Goal: Task Accomplishment & Management: Complete application form

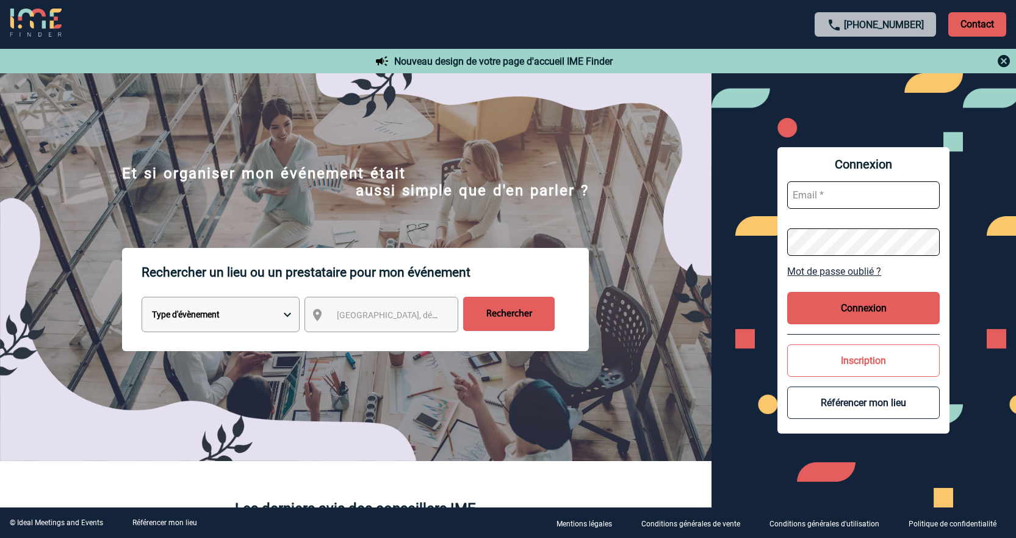
type input "cmilazzo@ime-groupe.com"
click at [881, 297] on button "Connexion" at bounding box center [863, 308] width 153 height 32
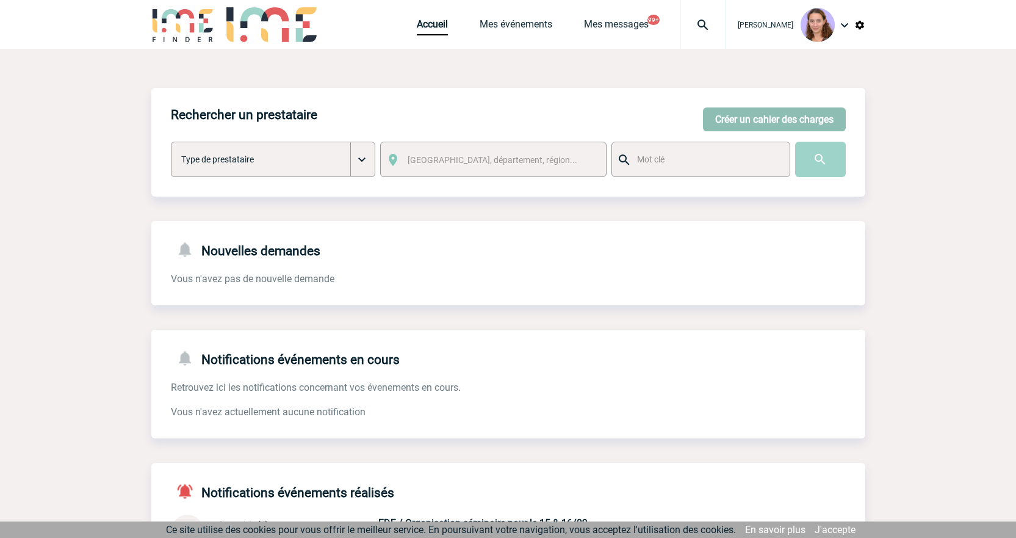
click at [765, 126] on button "Créer un cahier des charges" at bounding box center [774, 119] width 143 height 24
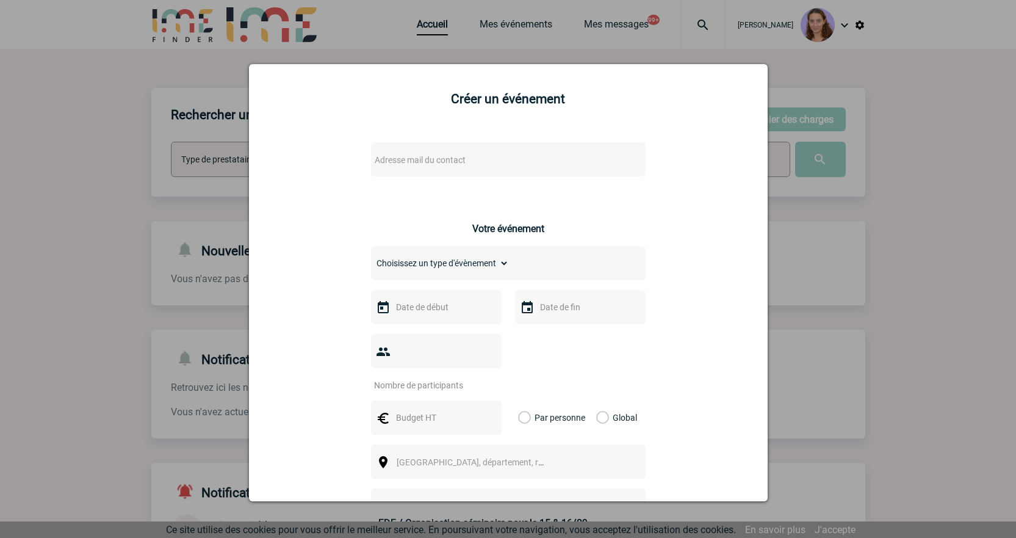
click at [422, 157] on span "Adresse mail du contact" at bounding box center [420, 160] width 91 height 10
drag, startPoint x: 416, startPoint y: 181, endPoint x: 284, endPoint y: 151, distance: 135.6
click at [284, 151] on body "Claudia MILAZZO Accueil Mes événements 99+ 99+" at bounding box center [508, 377] width 1016 height 755
click at [534, 176] on input "MATHILDE.BARTOLI@PFIZER.COM>" at bounding box center [472, 180] width 208 height 18
type input "MATHILDE.BARTOLI@PFIZER.COM"
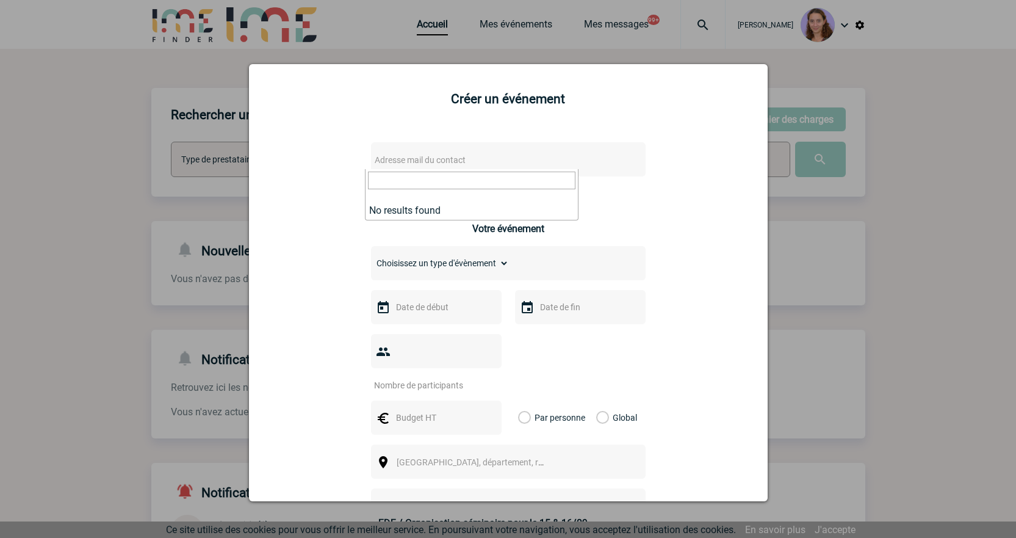
click at [444, 48] on div at bounding box center [508, 269] width 1016 height 538
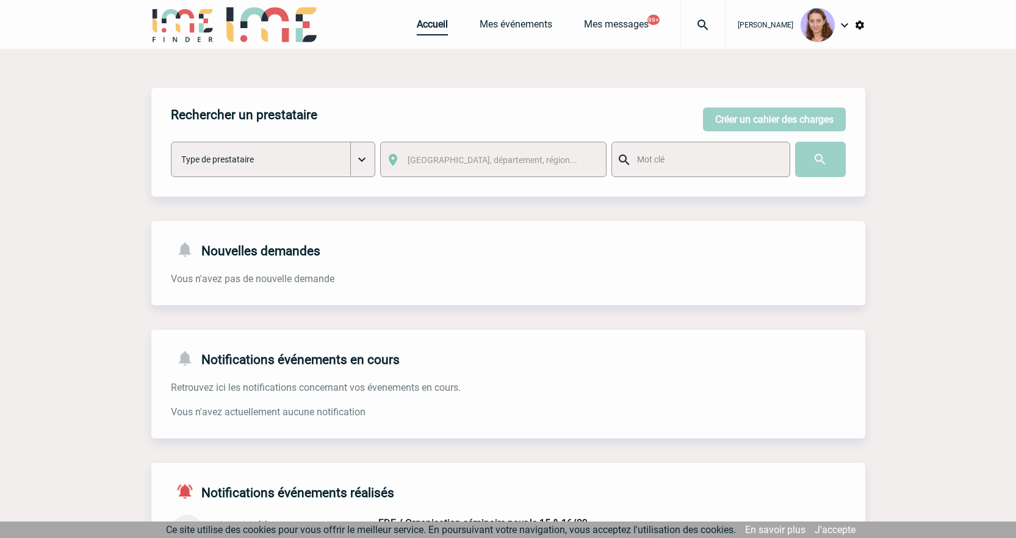
drag, startPoint x: 428, startPoint y: 23, endPoint x: 400, endPoint y: 37, distance: 30.6
click at [428, 23] on link "Accueil" at bounding box center [432, 26] width 31 height 17
click at [700, 24] on img at bounding box center [703, 25] width 44 height 15
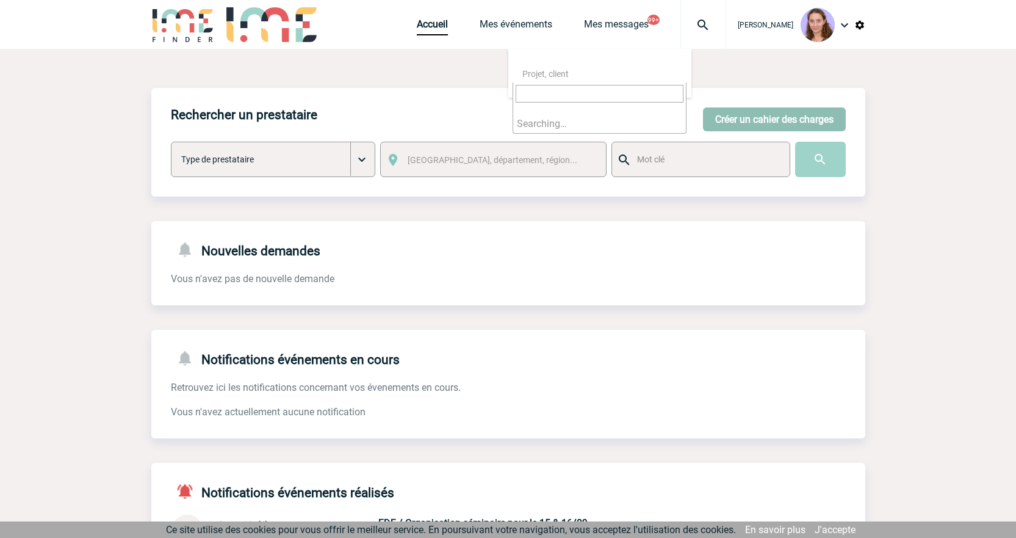
click at [767, 114] on button "Créer un cahier des charges" at bounding box center [774, 119] width 143 height 24
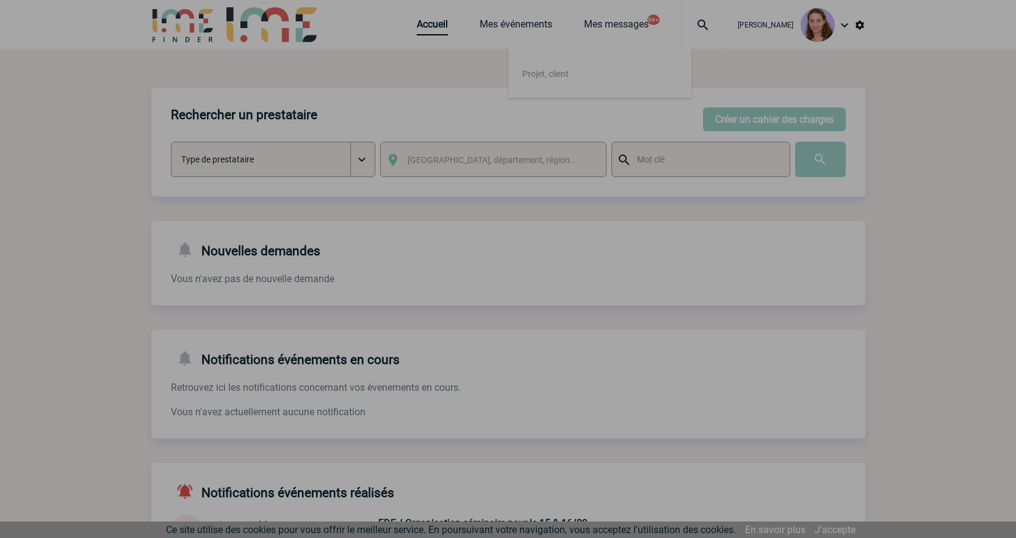
click at [738, 120] on div at bounding box center [508, 269] width 1016 height 538
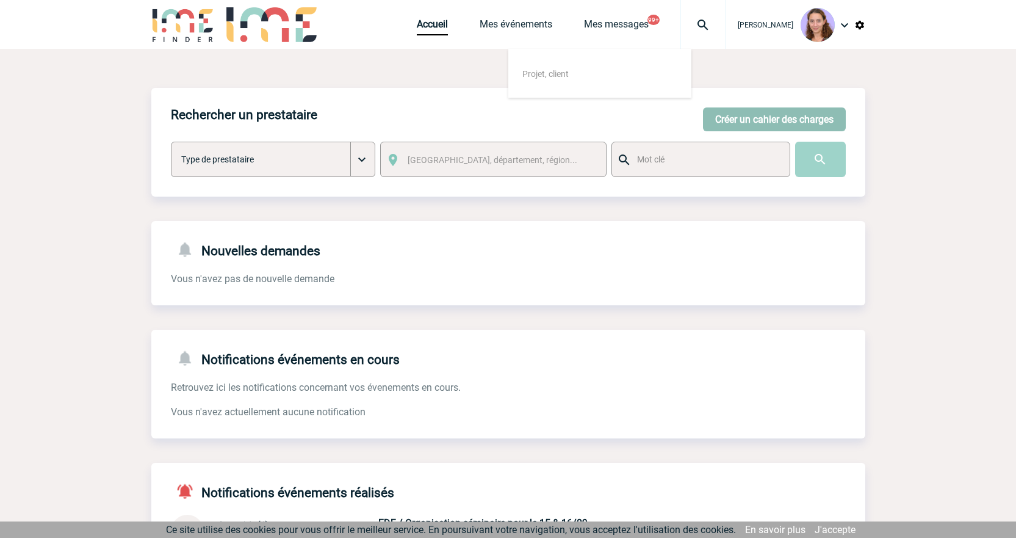
click at [715, 119] on button "Créer un cahier des charges" at bounding box center [774, 119] width 143 height 24
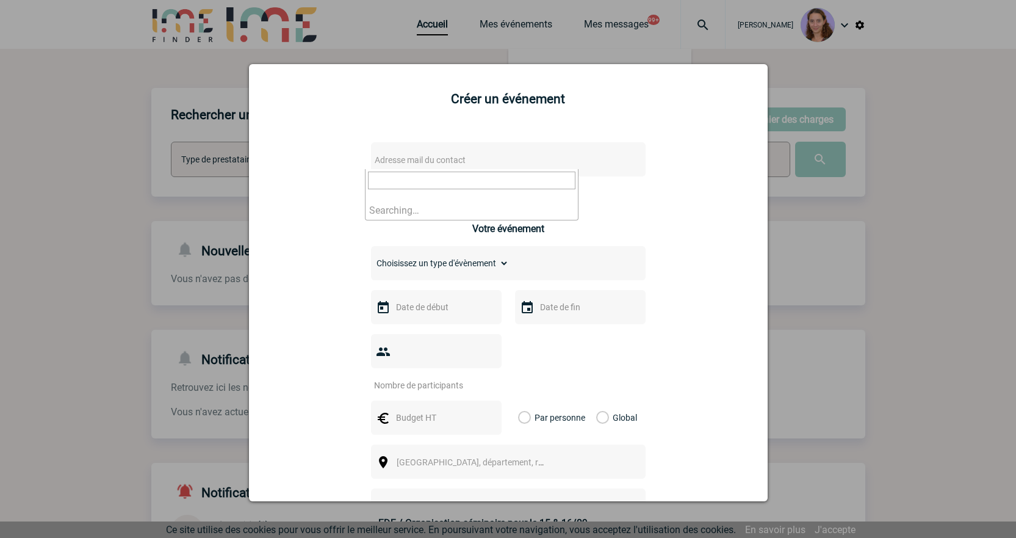
click at [408, 160] on span "Adresse mail du contact" at bounding box center [420, 160] width 91 height 10
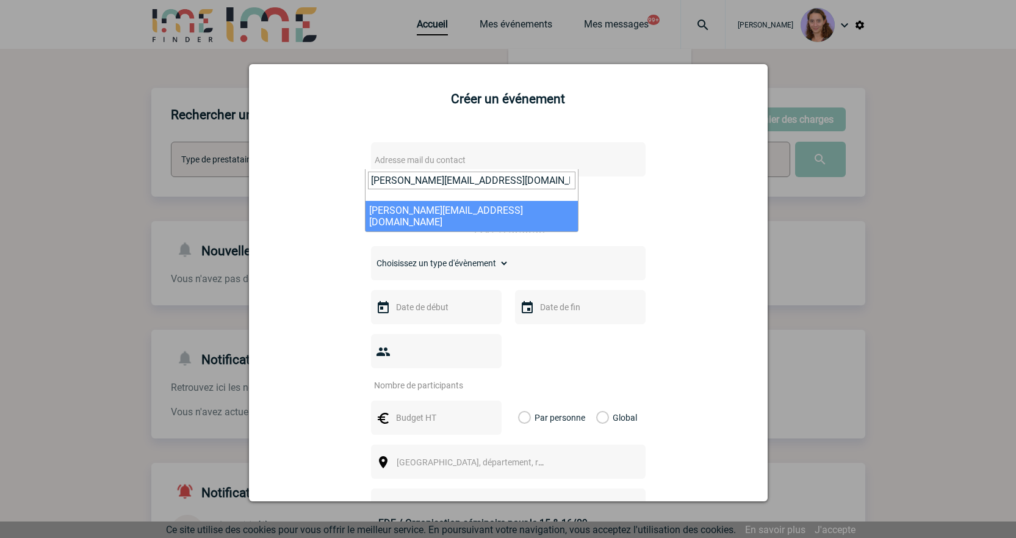
type input "sophie.momplot@amplifon.com"
select select "125188"
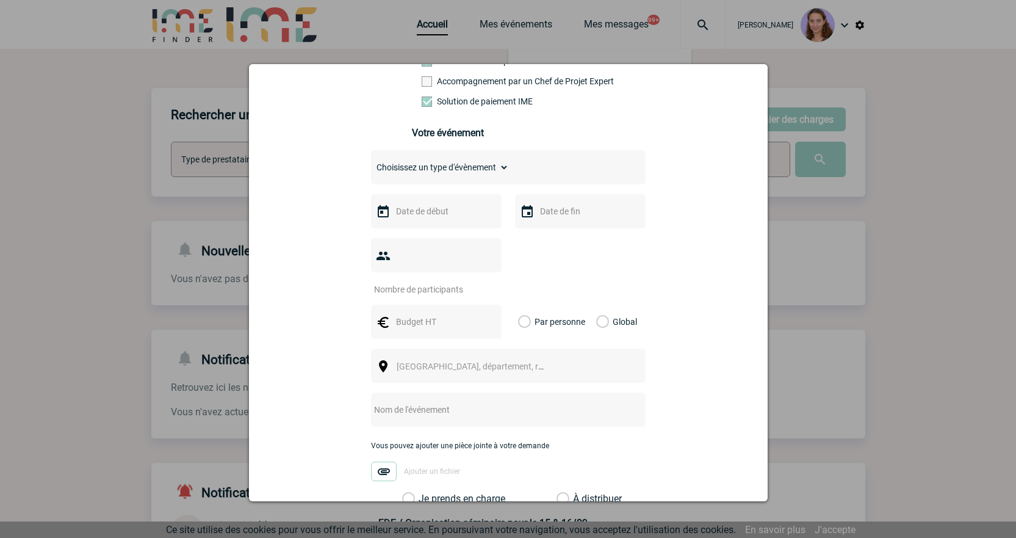
scroll to position [244, 0]
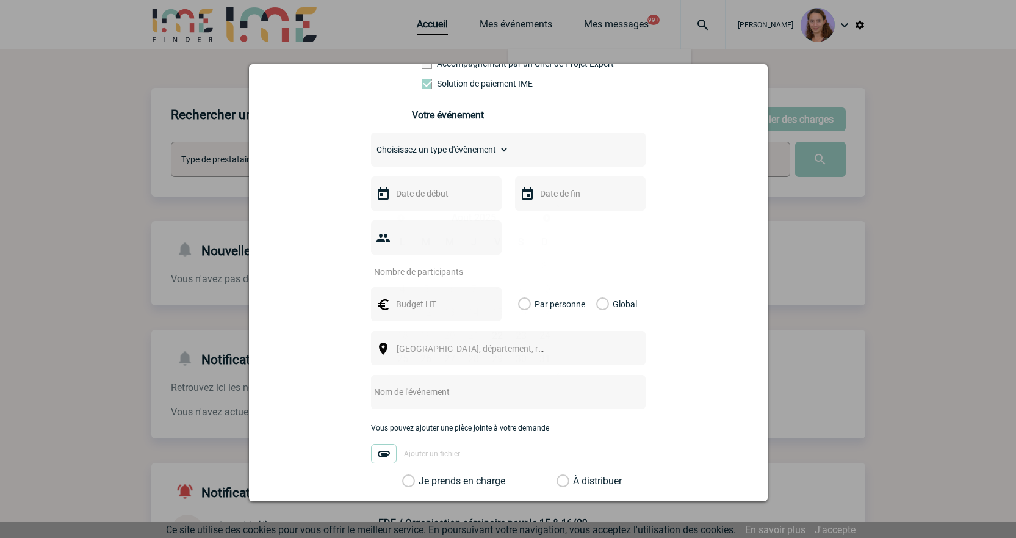
click at [408, 197] on input "text" at bounding box center [435, 194] width 84 height 16
click at [546, 223] on link "Suivant" at bounding box center [546, 217] width 19 height 19
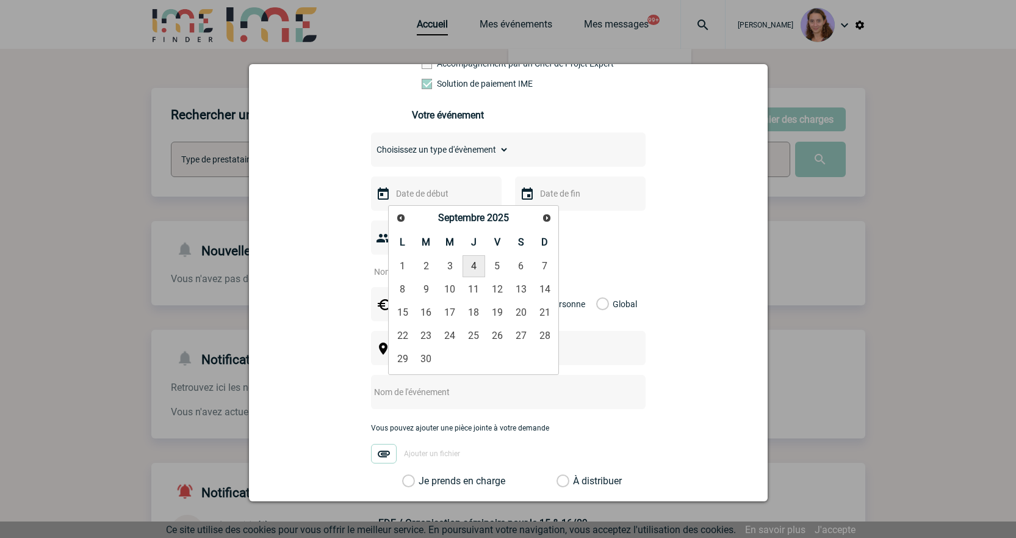
click at [481, 264] on link "4" at bounding box center [474, 266] width 23 height 22
type input "04-09-2025"
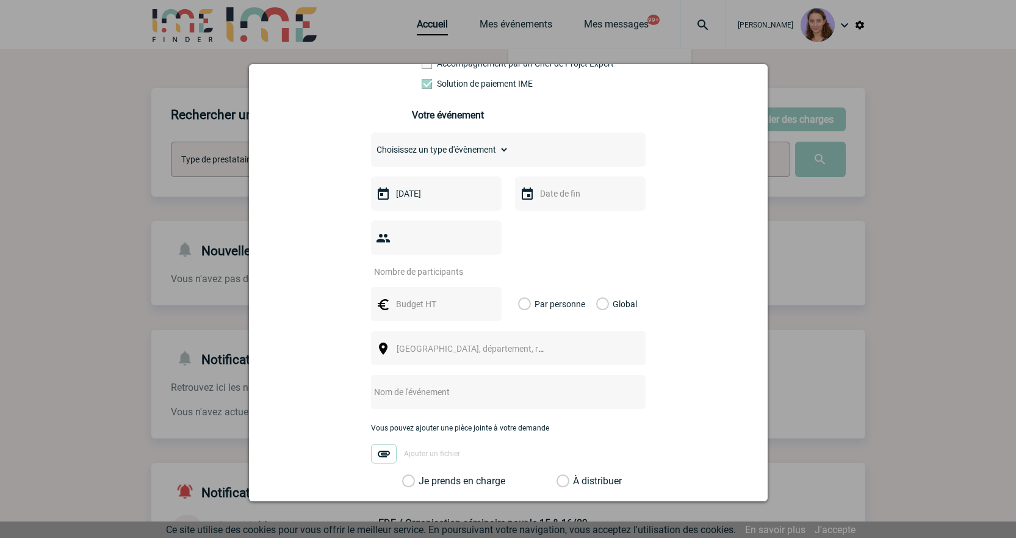
click at [441, 264] on input "number" at bounding box center [428, 272] width 115 height 16
type input "14"
click at [438, 296] on input "text" at bounding box center [435, 304] width 84 height 16
type input "584"
click at [597, 287] on label "Global" at bounding box center [600, 304] width 8 height 34
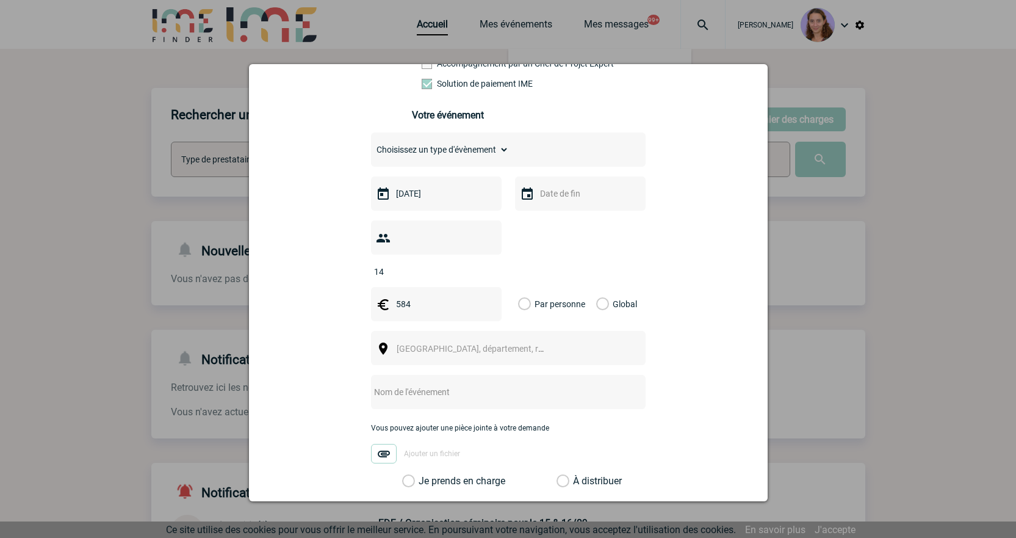
click at [0, 0] on input "Global" at bounding box center [0, 0] width 0 height 0
click at [496, 340] on span "Ville, département, région..." at bounding box center [476, 348] width 168 height 17
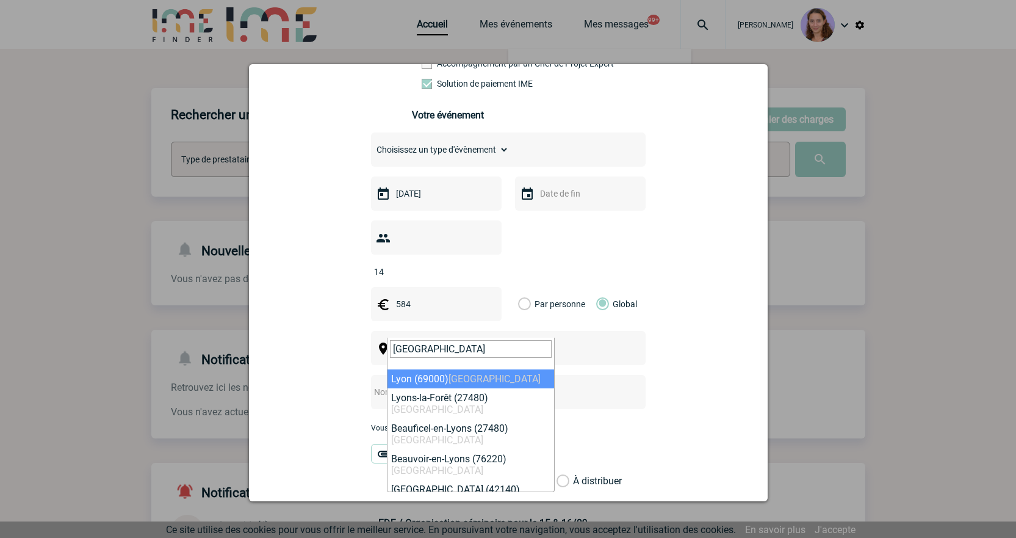
type input "LYON"
select select "36544"
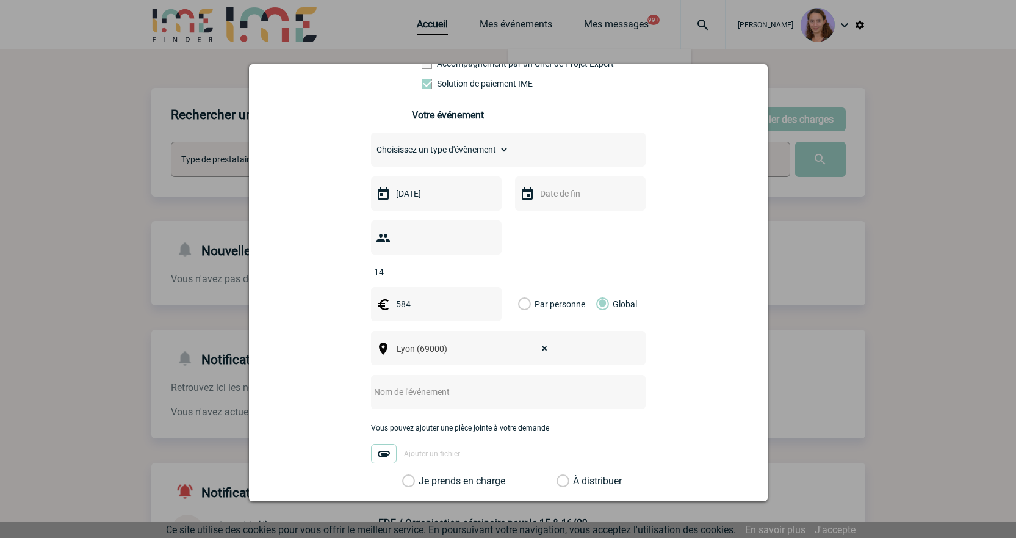
click at [416, 384] on input "text" at bounding box center [492, 392] width 242 height 16
click at [441, 384] on input "CENTRALISATION * AROMO" at bounding box center [492, 392] width 242 height 16
type input "CENTRALISATION - AROMO"
click at [557, 475] on label "À distribuer" at bounding box center [563, 481] width 13 height 12
click at [0, 0] on input "À distribuer" at bounding box center [0, 0] width 0 height 0
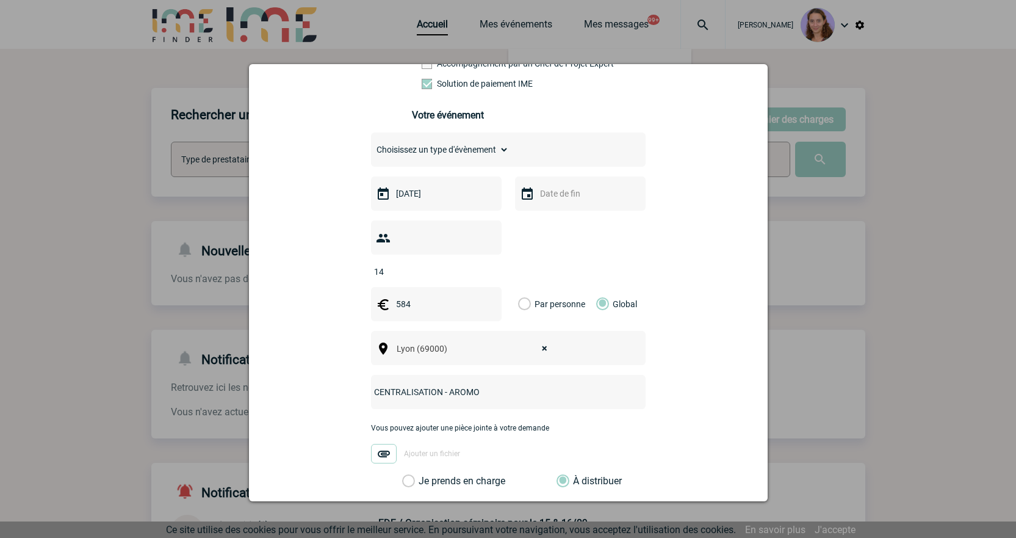
scroll to position [389, 0]
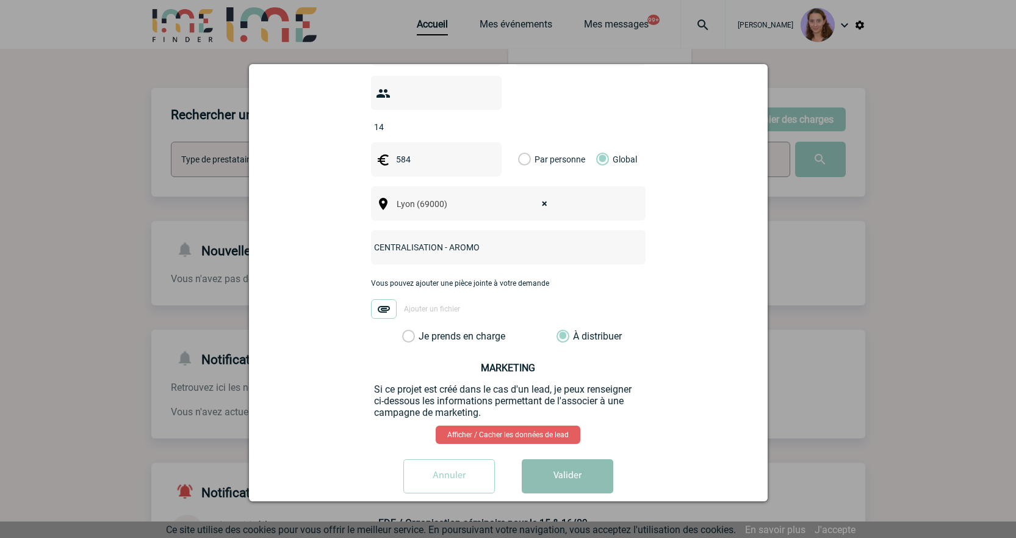
click at [568, 459] on button "Valider" at bounding box center [568, 476] width 92 height 34
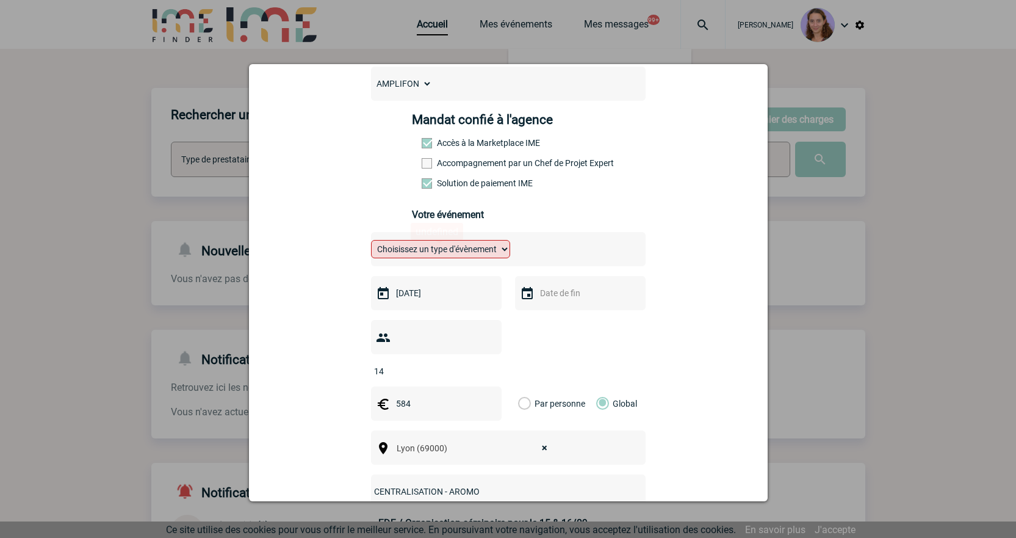
click at [442, 253] on select "Choisissez un type d'évènement Séminaire avec nuitée Séminaire sans nuitée Repa…" at bounding box center [440, 249] width 139 height 18
select select "3"
click at [371, 243] on select "Choisissez un type d'évènement Séminaire avec nuitée Séminaire sans nuitée Repa…" at bounding box center [440, 249] width 139 height 18
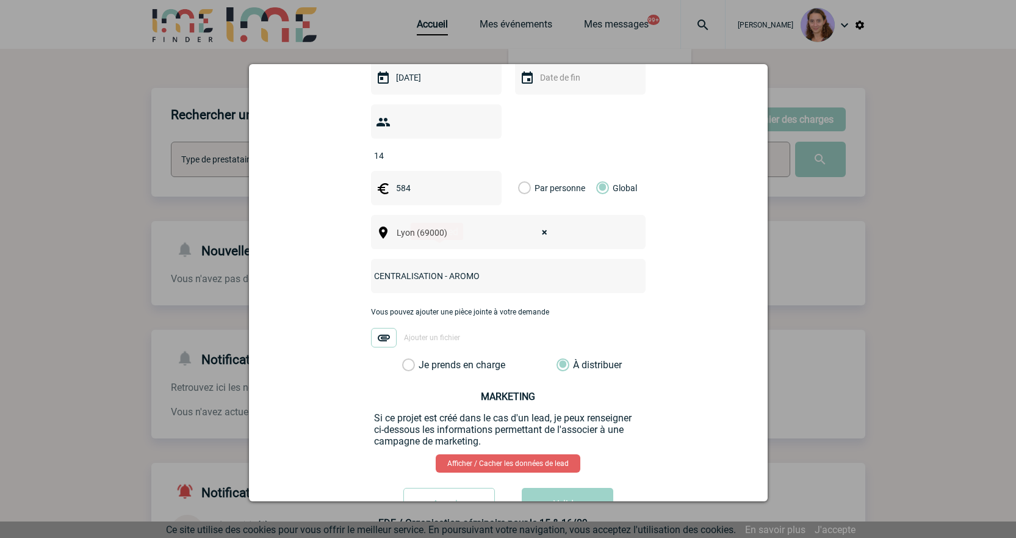
scroll to position [419, 0]
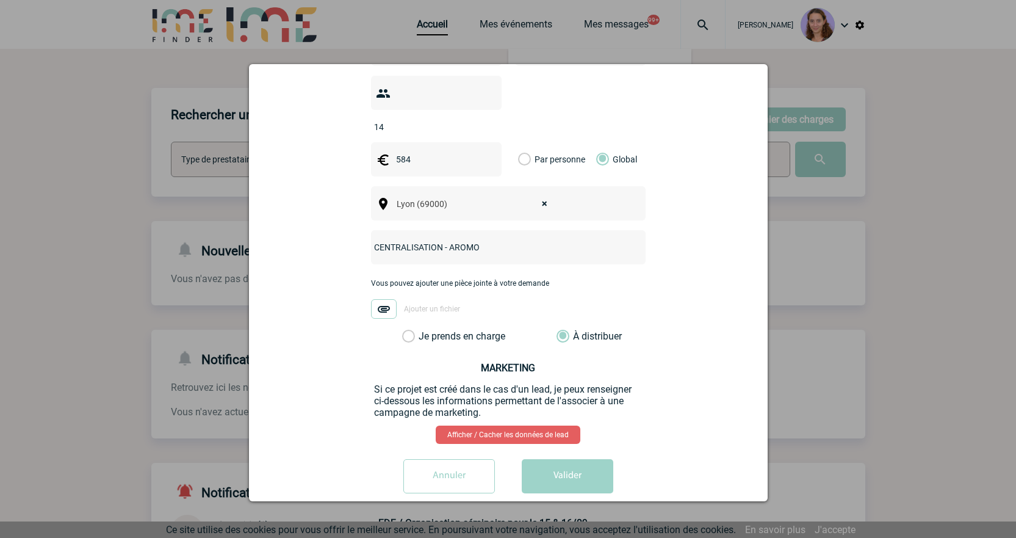
click at [574, 435] on div "sophie.momplot@amplifon.com sophie.momplot@amplifon.com Vous cherchez à assigne…" at bounding box center [508, 106] width 488 height 791
click at [577, 459] on button "Valider" at bounding box center [568, 476] width 92 height 34
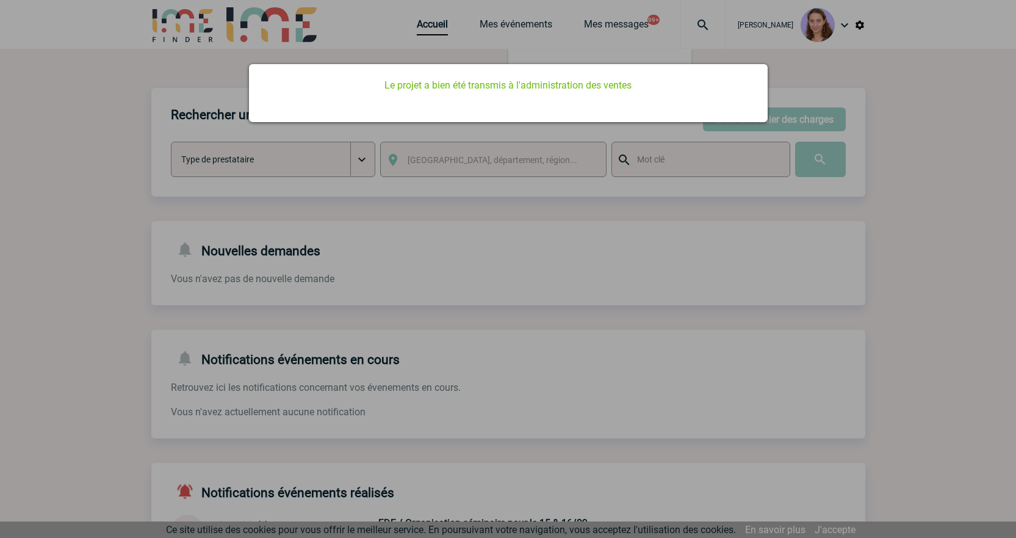
scroll to position [0, 0]
click at [601, 185] on div at bounding box center [508, 269] width 1016 height 538
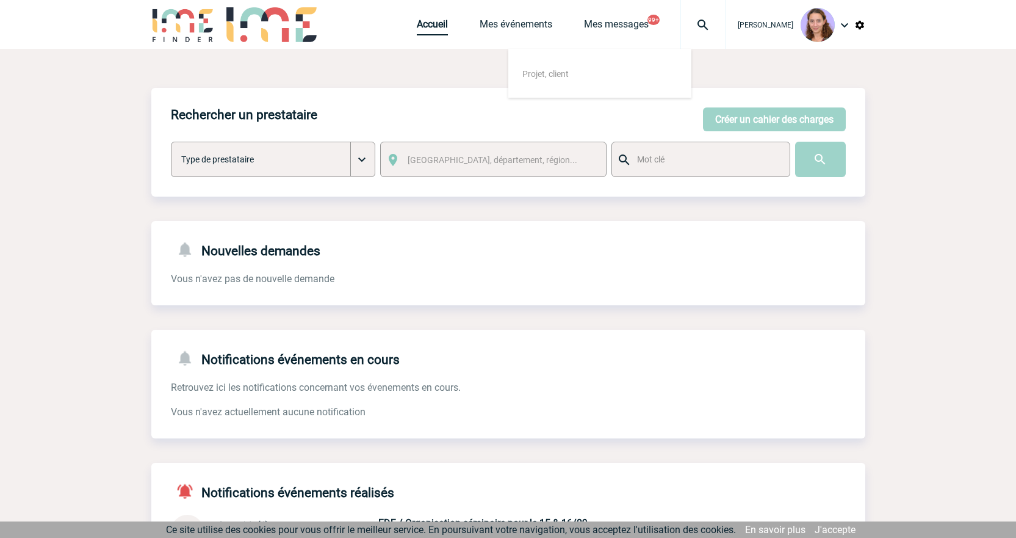
click at [431, 24] on link "Accueil" at bounding box center [432, 26] width 31 height 17
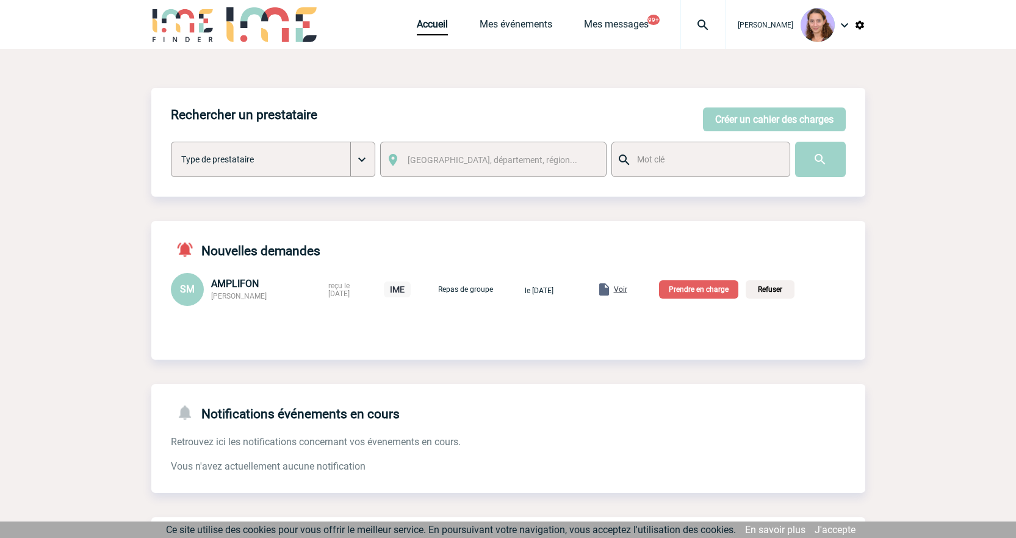
click at [627, 291] on span "Voir" at bounding box center [620, 289] width 13 height 9
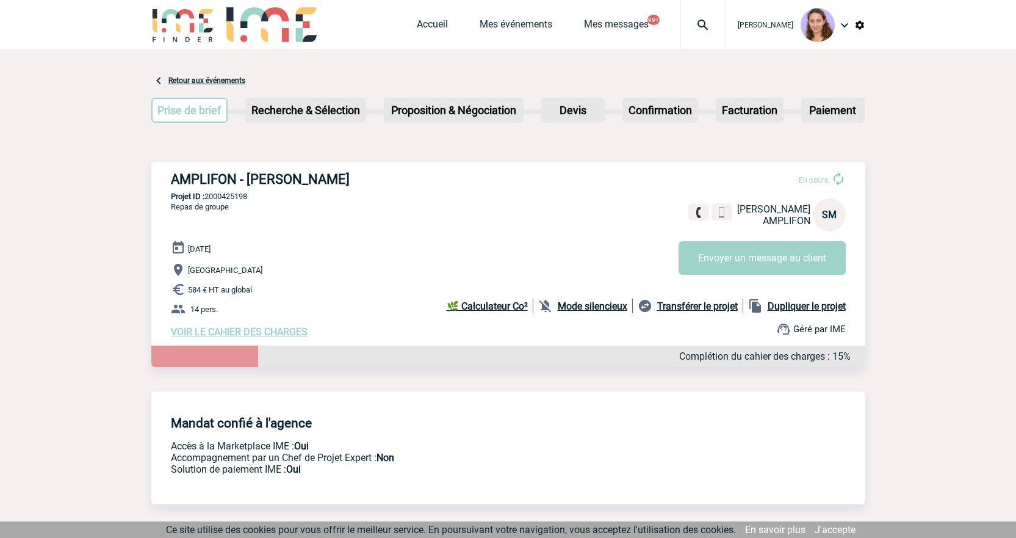
click at [220, 194] on p "Projet ID : 2000425198" at bounding box center [508, 196] width 714 height 9
copy p "2000425198"
drag, startPoint x: 366, startPoint y: 189, endPoint x: 243, endPoint y: 177, distance: 123.8
click at [243, 177] on h3 "AMPLIFON - Sophie MOMPLOT" at bounding box center [354, 178] width 366 height 15
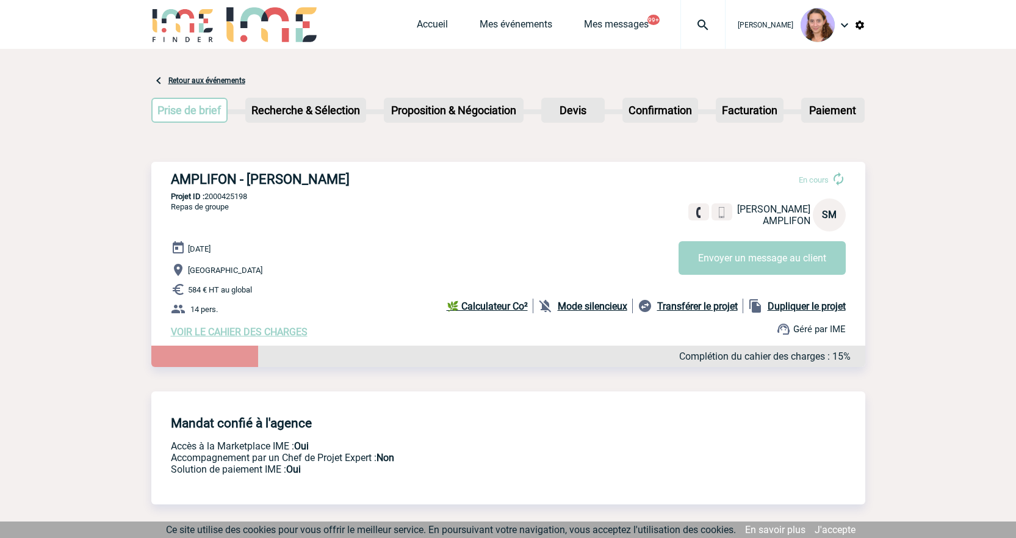
copy h3 "[PERSON_NAME]"
click at [231, 197] on p "Projet ID : 2000425198" at bounding box center [508, 196] width 714 height 9
copy p "2000425198"
click at [425, 21] on link "Accueil" at bounding box center [432, 26] width 31 height 17
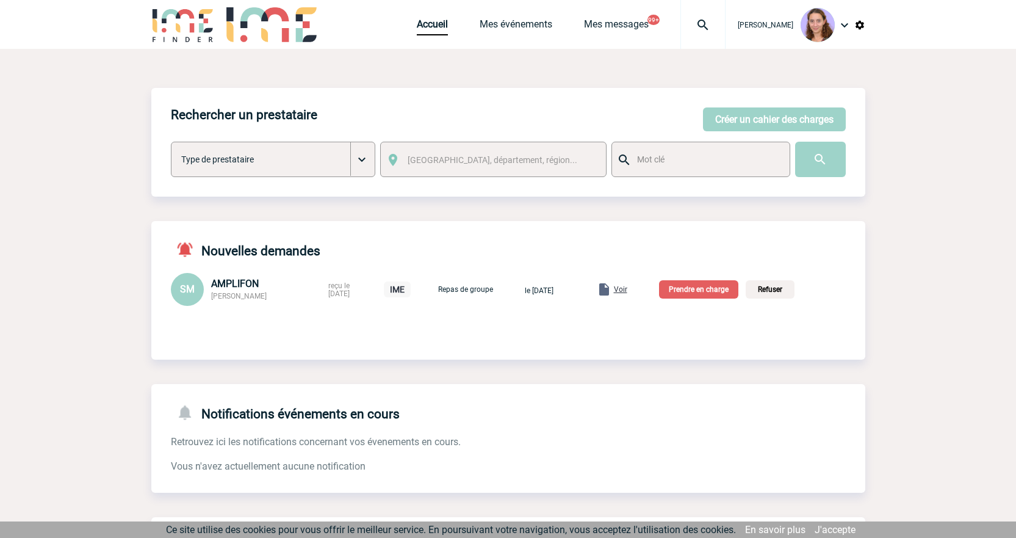
click at [718, 298] on p "Prendre en charge" at bounding box center [698, 289] width 79 height 18
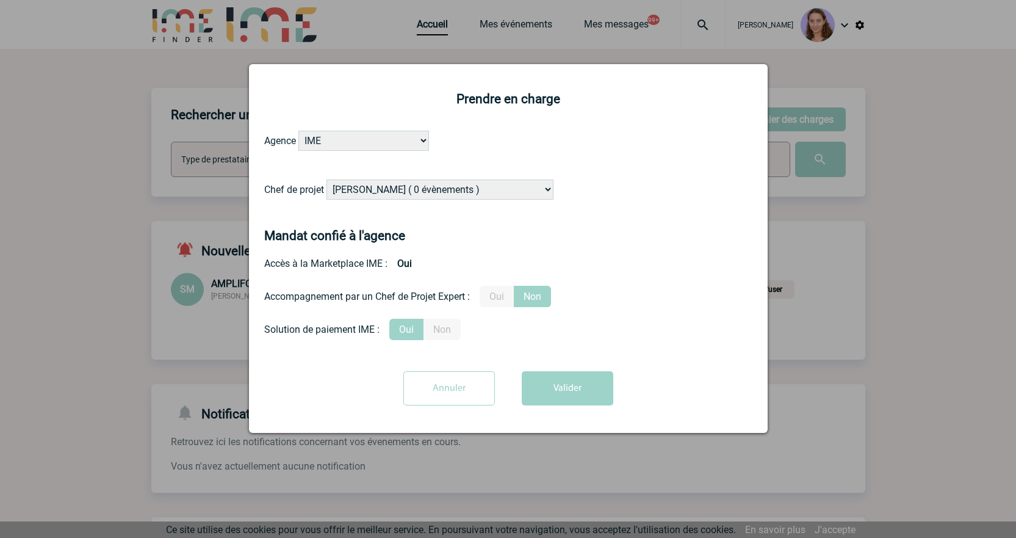
click at [396, 187] on select "[PERSON_NAME] ( 0 évènements ) [PERSON_NAME] ( 1196 évènements ) [PERSON_NAME] …" at bounding box center [440, 189] width 227 height 20
select select "131233"
click at [327, 180] on select "[PERSON_NAME] ( 0 évènements ) [PERSON_NAME] ( 1196 évènements ) [PERSON_NAME] …" at bounding box center [440, 189] width 227 height 20
click at [582, 400] on button "Valider" at bounding box center [568, 388] width 92 height 34
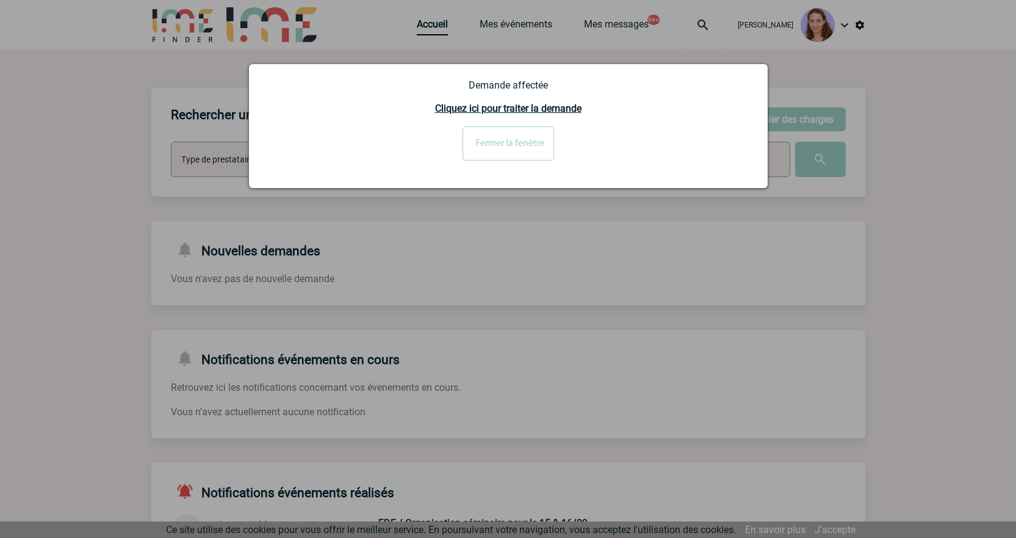
click at [525, 139] on input "Fermer la fenêtre" at bounding box center [509, 143] width 92 height 34
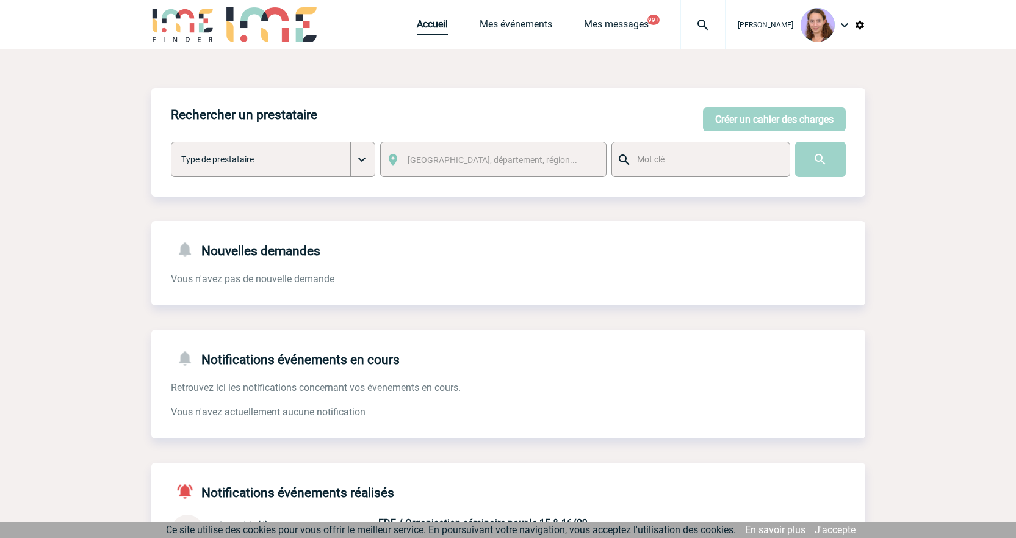
click at [438, 20] on link "Accueil" at bounding box center [432, 26] width 31 height 17
click at [672, 27] on span "Mes messages" at bounding box center [632, 24] width 96 height 12
click at [702, 27] on img at bounding box center [703, 25] width 44 height 15
type input "2000421838"
select select "21339"
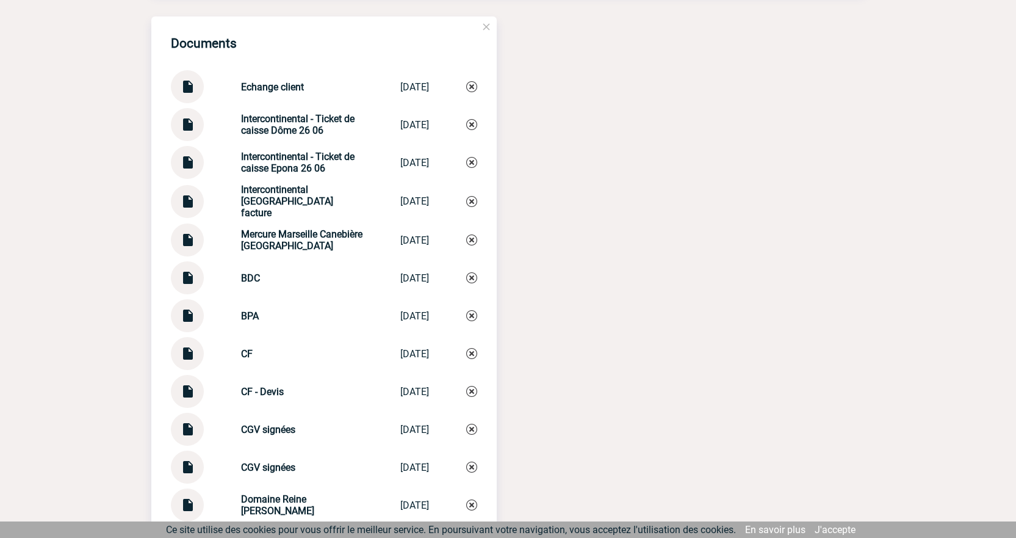
scroll to position [2563, 0]
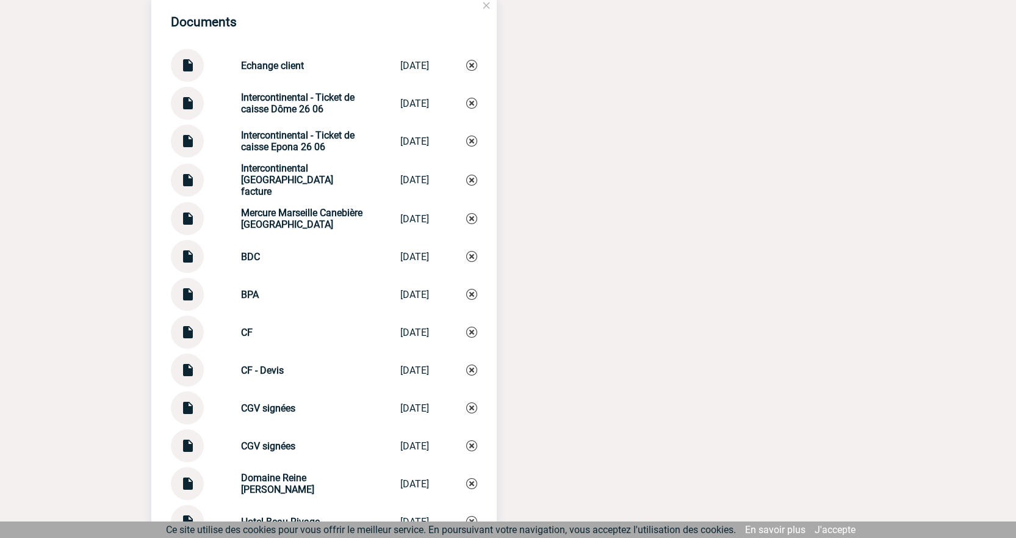
click at [193, 187] on img at bounding box center [187, 176] width 16 height 24
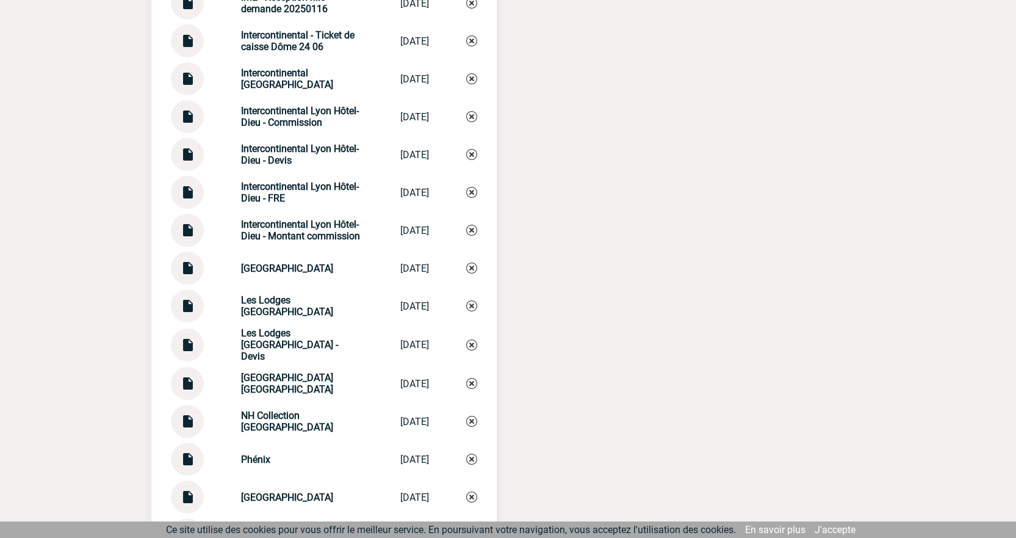
scroll to position [3174, 0]
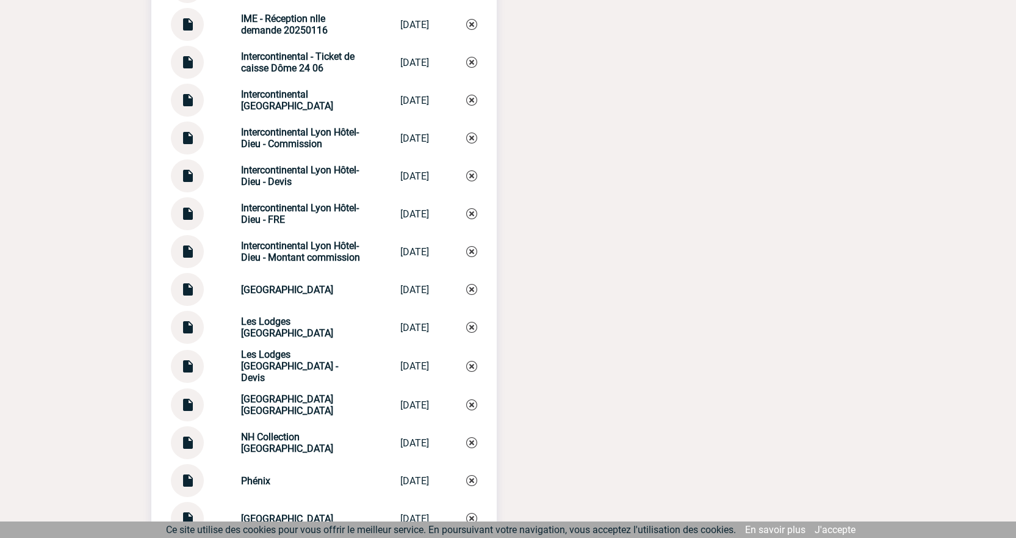
click at [186, 221] on img at bounding box center [187, 209] width 16 height 24
click at [197, 73] on div at bounding box center [187, 62] width 33 height 33
click at [191, 70] on img at bounding box center [187, 58] width 16 height 24
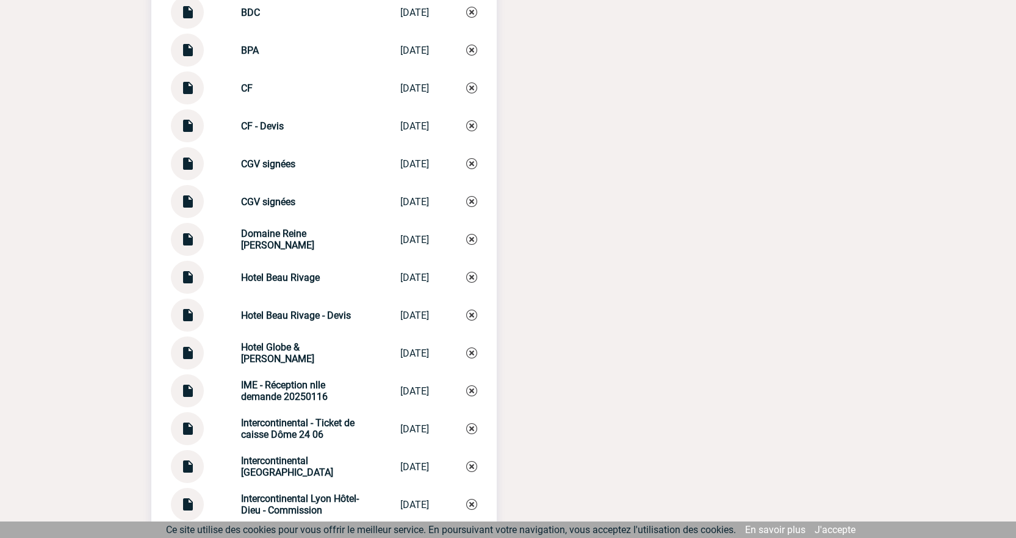
scroll to position [2746, 0]
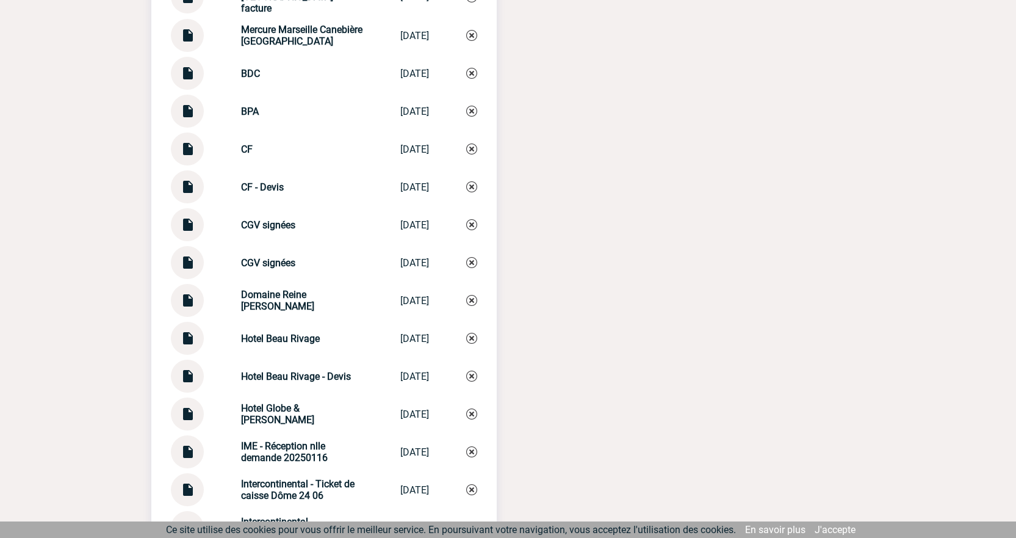
click at [187, 81] on img at bounding box center [187, 69] width 16 height 24
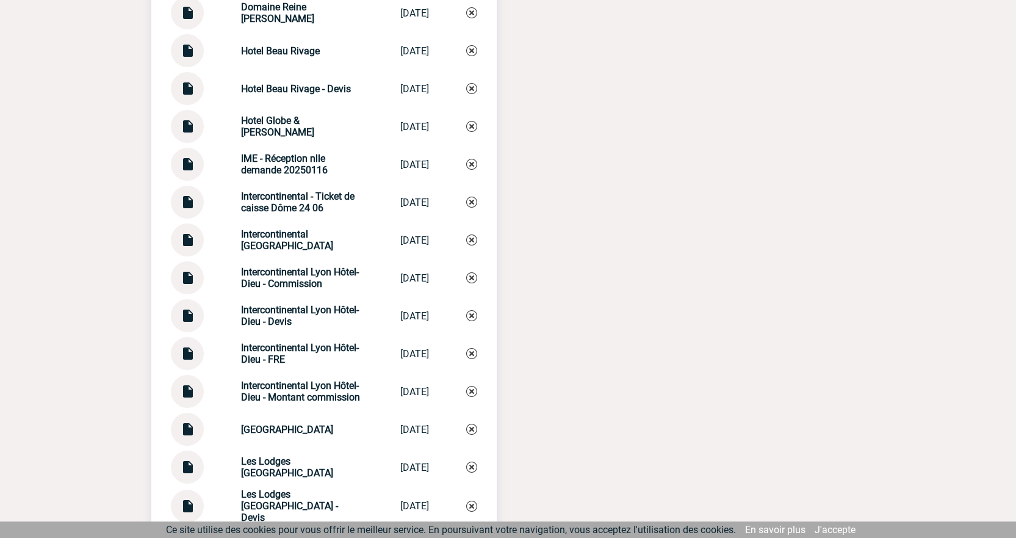
scroll to position [3052, 0]
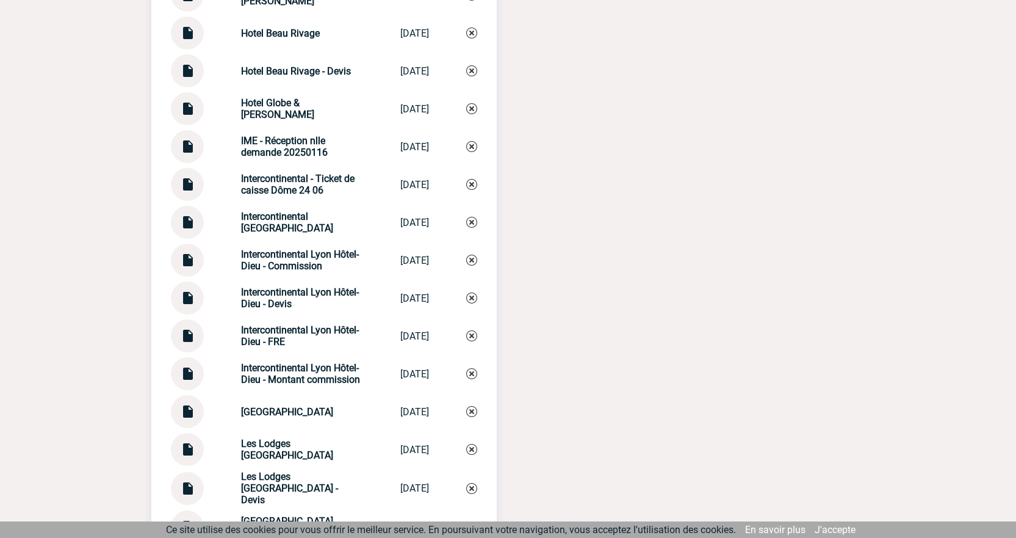
click at [182, 375] on img at bounding box center [187, 369] width 16 height 24
click at [191, 267] on img at bounding box center [187, 256] width 16 height 24
